Goal: Task Accomplishment & Management: Manage account settings

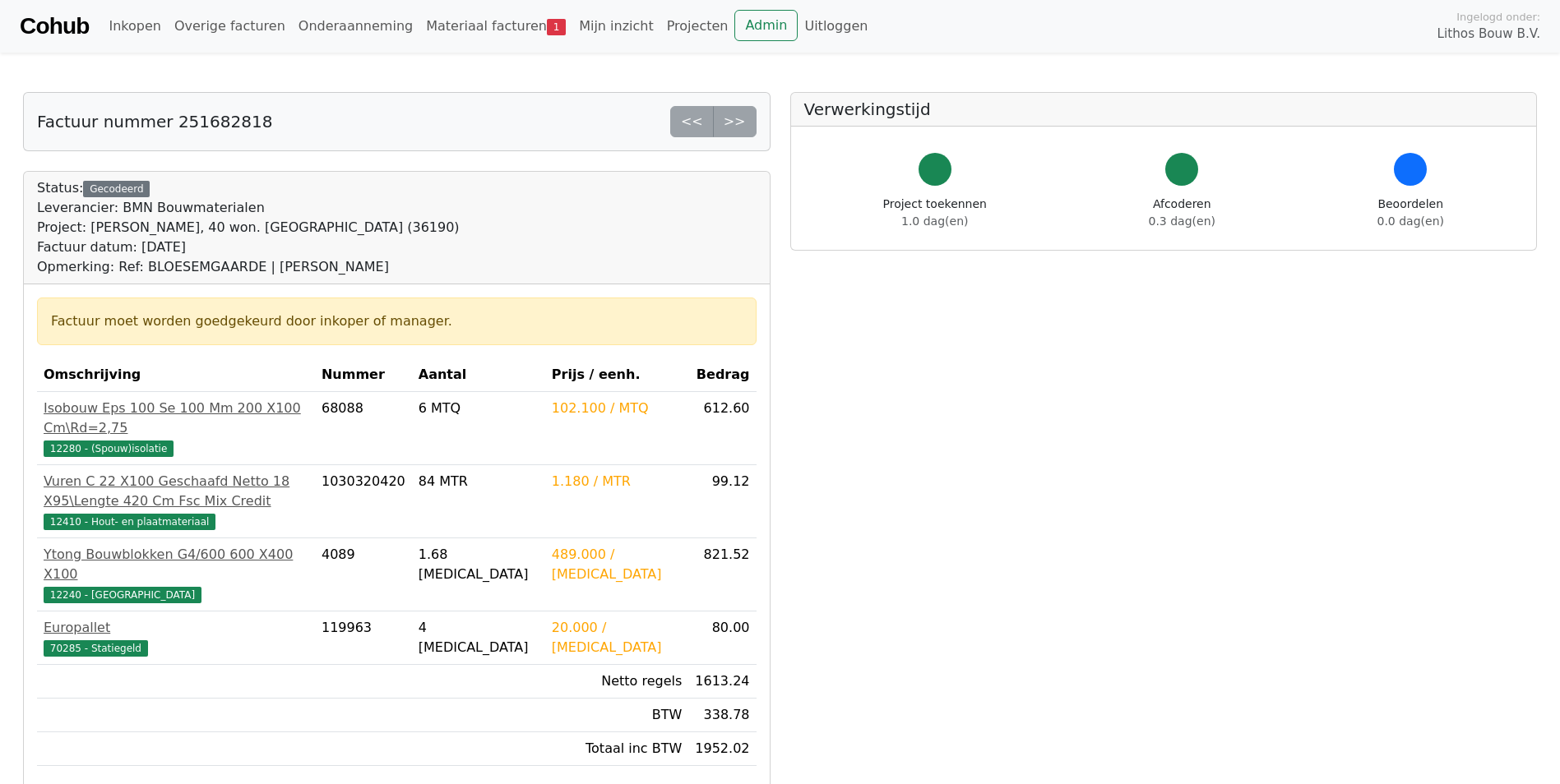
scroll to position [411, 0]
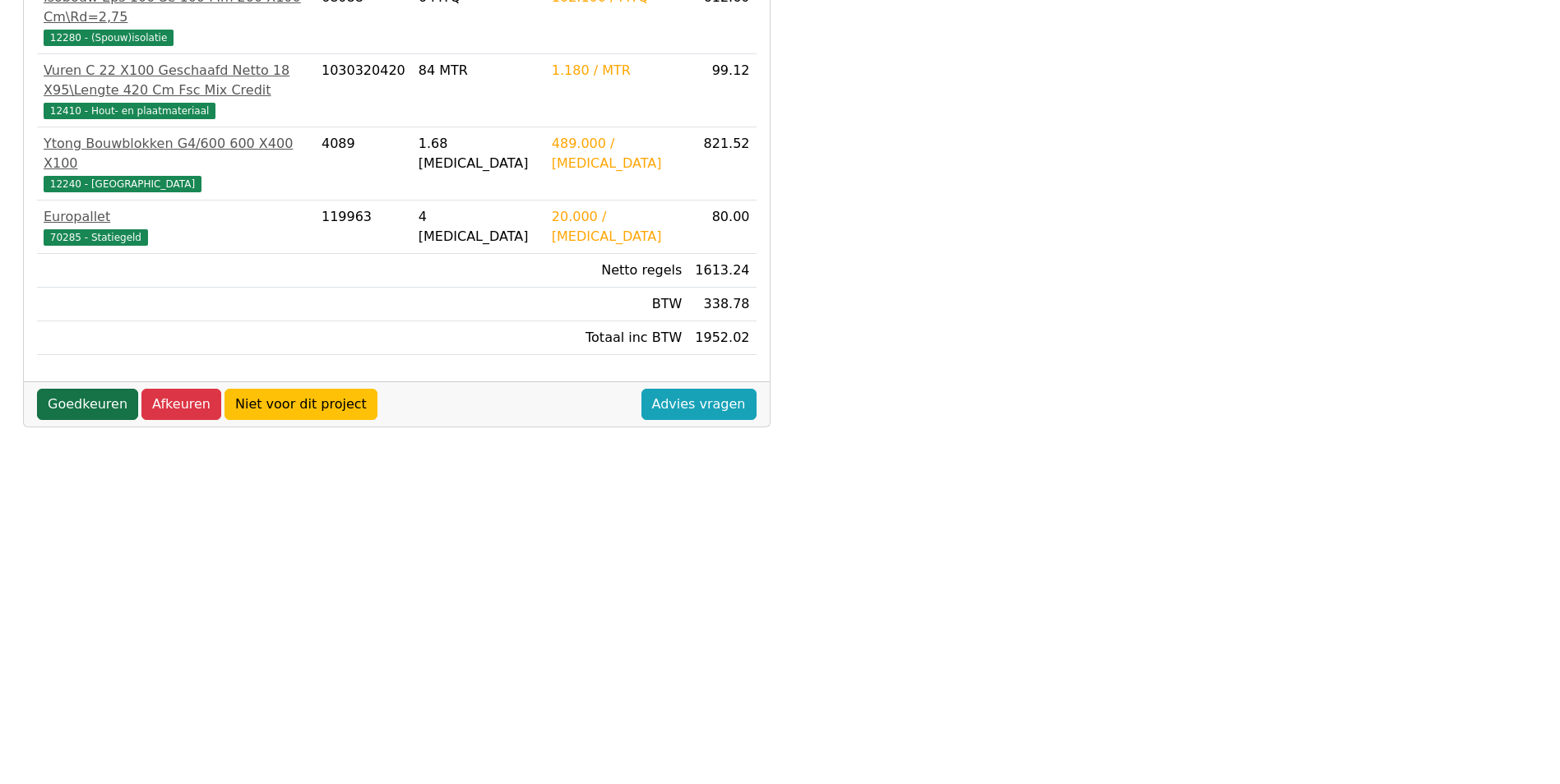
click at [85, 388] on link "Goedkeuren" at bounding box center [87, 404] width 101 height 31
